Goal: Transaction & Acquisition: Download file/media

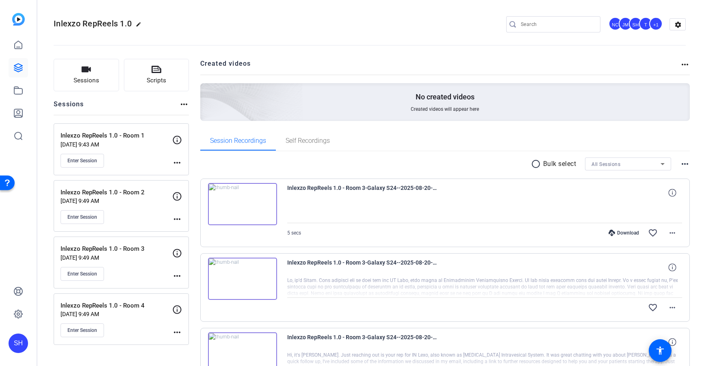
scroll to position [820, 0]
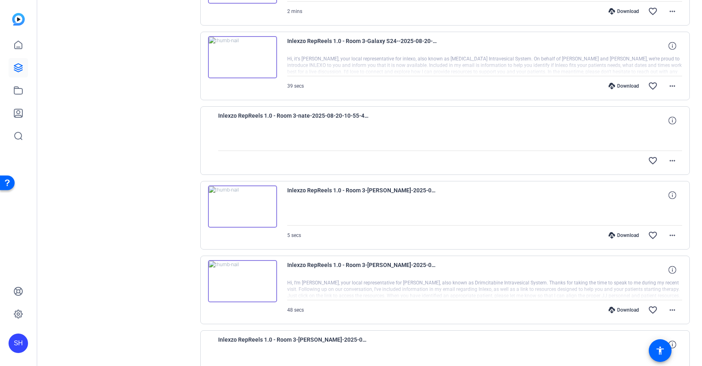
click at [623, 85] on div "Download" at bounding box center [623, 86] width 39 height 6
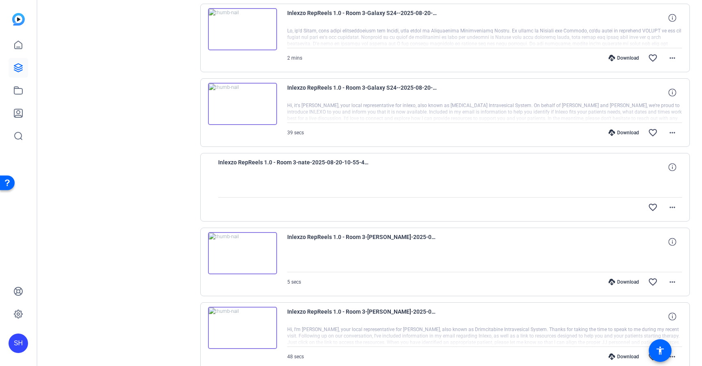
scroll to position [760, 0]
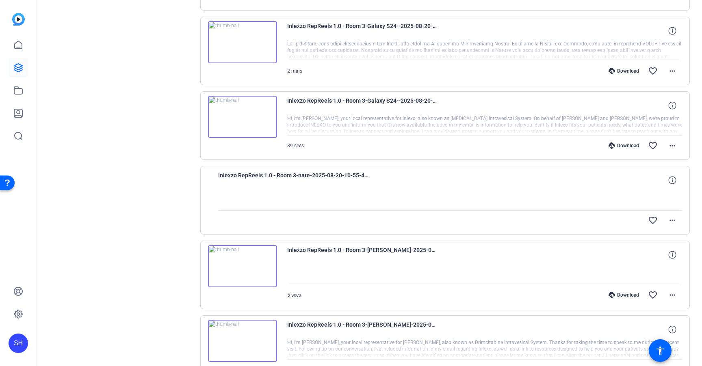
click at [623, 71] on div "Download" at bounding box center [623, 71] width 39 height 6
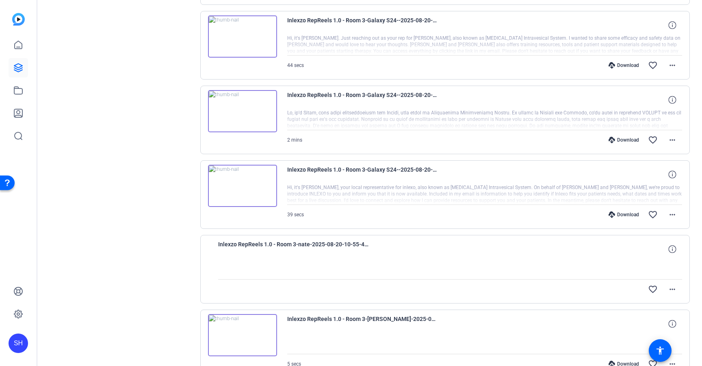
scroll to position [689, 0]
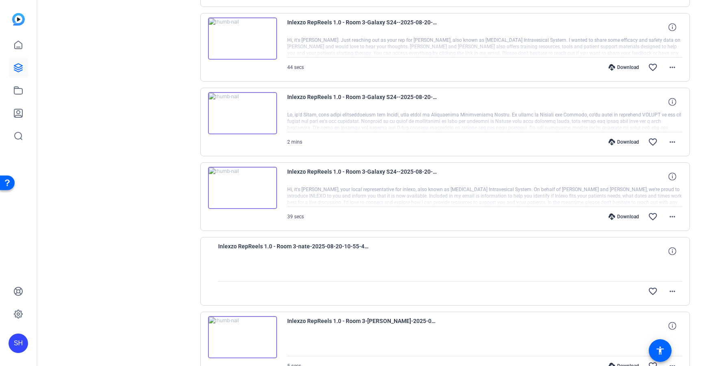
click at [624, 66] on div "Download" at bounding box center [623, 67] width 39 height 6
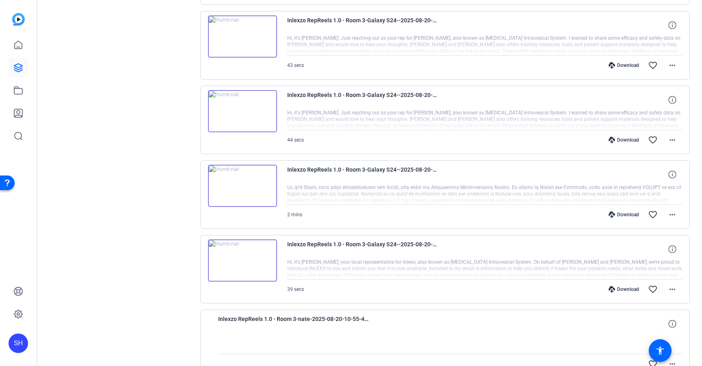
scroll to position [609, 0]
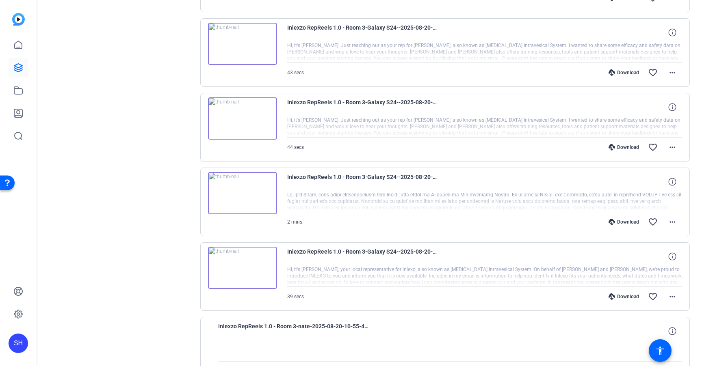
click at [624, 71] on div "Download" at bounding box center [623, 72] width 39 height 6
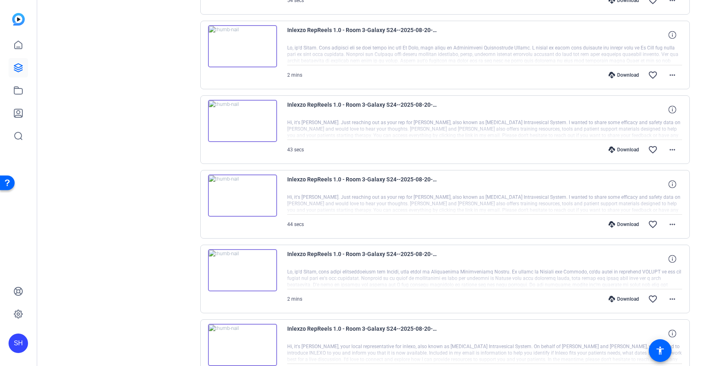
click at [623, 73] on div "Download" at bounding box center [623, 75] width 39 height 6
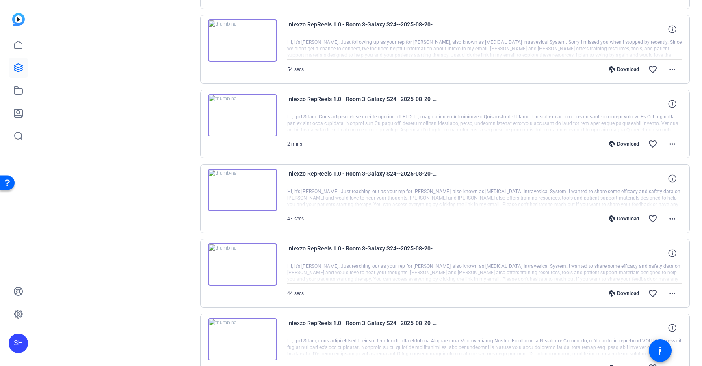
click at [623, 71] on div "Download" at bounding box center [623, 69] width 39 height 6
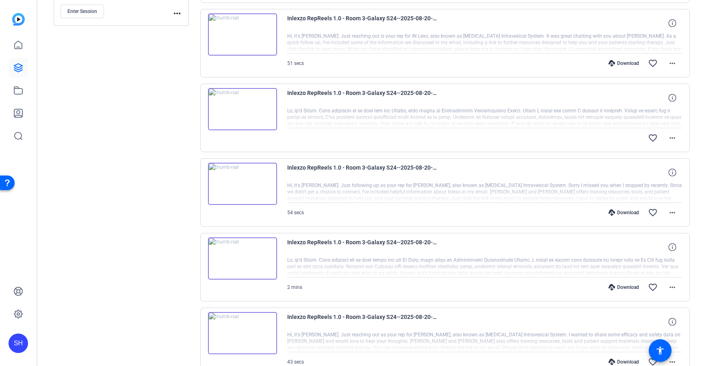
scroll to position [306, 0]
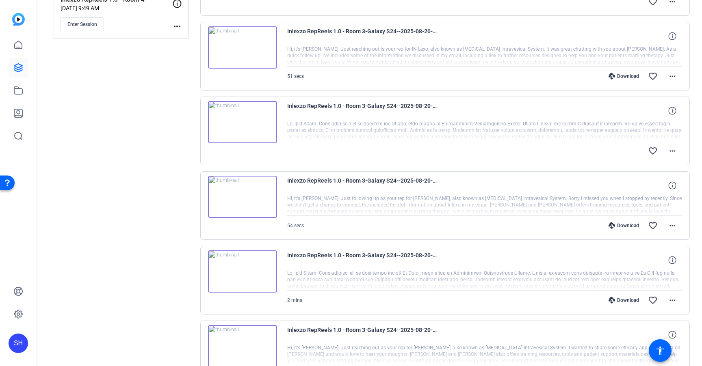
click at [628, 78] on div "Download" at bounding box center [623, 76] width 39 height 6
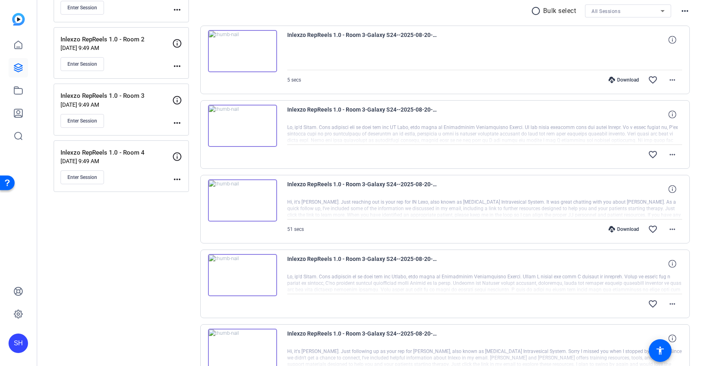
scroll to position [152, 0]
click at [626, 80] on div "Download" at bounding box center [623, 81] width 39 height 6
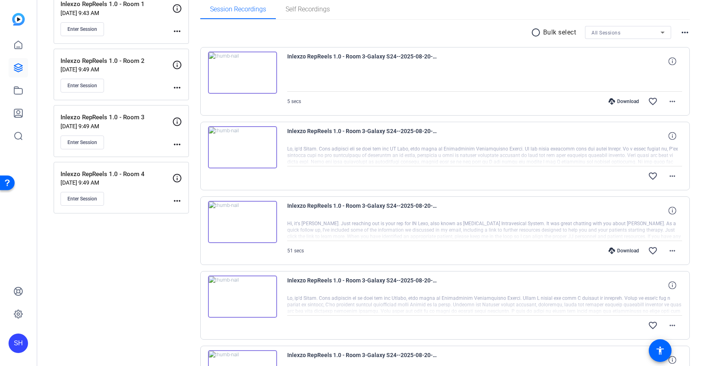
scroll to position [130, 0]
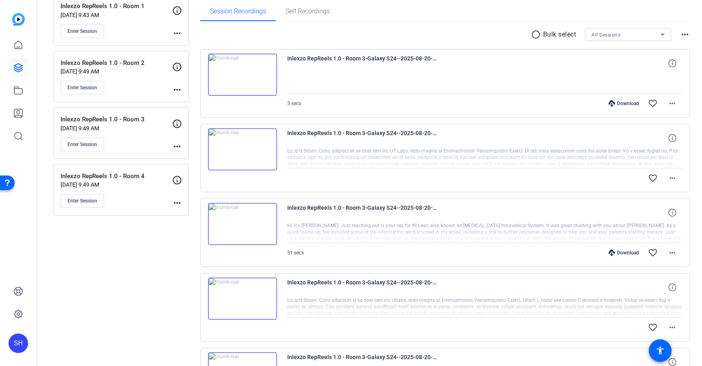
click at [629, 74] on div at bounding box center [484, 83] width 395 height 20
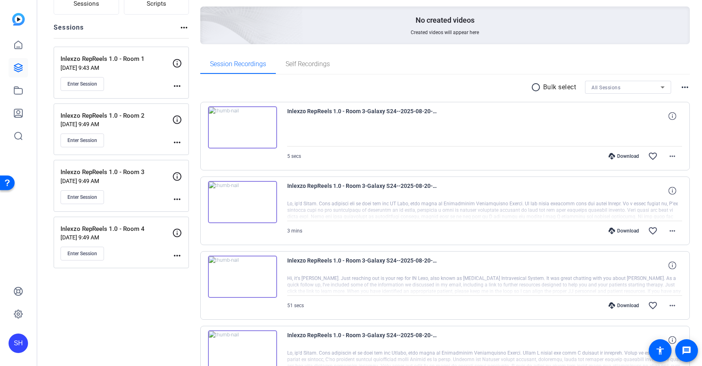
scroll to position [80, 0]
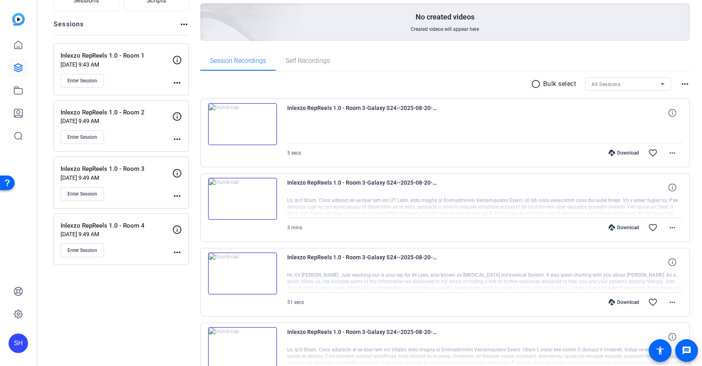
click at [623, 227] on div "Download" at bounding box center [623, 228] width 39 height 6
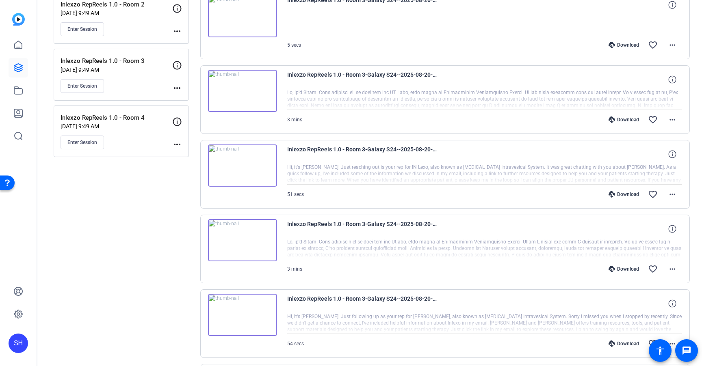
scroll to position [194, 0]
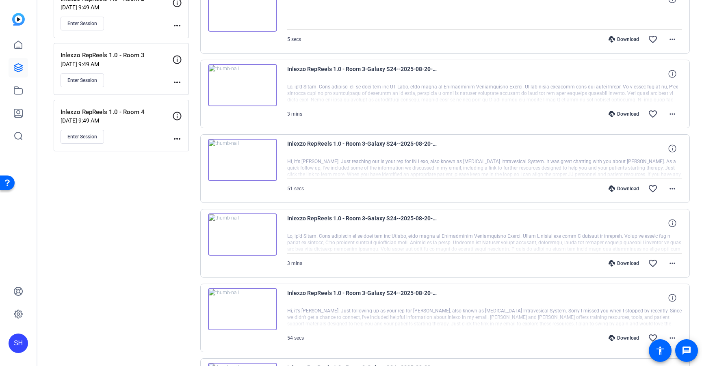
click at [624, 265] on div "Download" at bounding box center [623, 263] width 39 height 6
